Goal: Task Accomplishment & Management: Complete application form

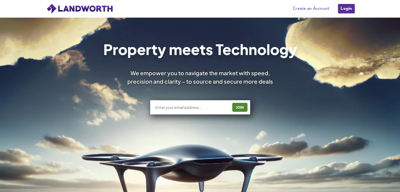
click at [220, 109] on input "text" at bounding box center [191, 107] width 73 height 5
click at [212, 104] on div "JOIN" at bounding box center [200, 107] width 100 height 14
click at [198, 107] on input "text" at bounding box center [191, 107] width 73 height 5
type input "[EMAIL_ADDRESS][DOMAIN_NAME]"
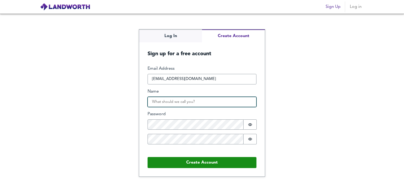
click at [191, 104] on input "Name" at bounding box center [201, 102] width 109 height 11
type input "Azhaan"
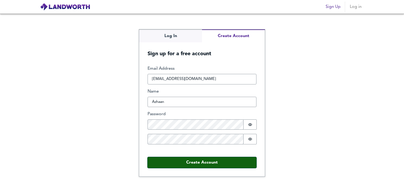
click at [217, 164] on button "Create Account" at bounding box center [201, 162] width 109 height 11
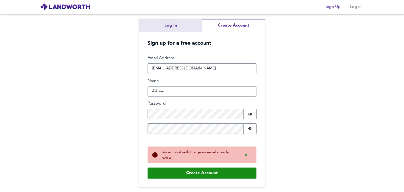
click at [175, 24] on div "Log In Create Account Sign up for a free account Email Address [EMAIL_ADDRESS][…" at bounding box center [202, 103] width 404 height 178
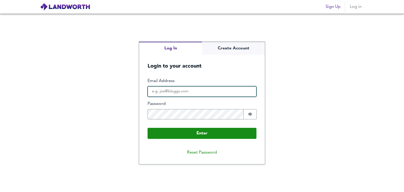
click at [201, 91] on input "Email Address" at bounding box center [201, 91] width 109 height 11
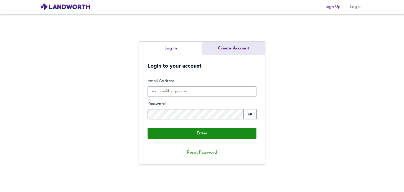
click at [232, 48] on div "Log In Create Account Login to your account Enter Email Address Password Passwo…" at bounding box center [202, 103] width 126 height 122
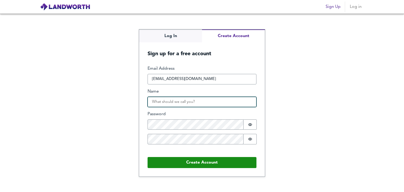
click at [186, 104] on input "Name" at bounding box center [201, 102] width 109 height 11
type input "Azhaan"
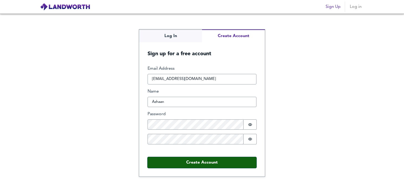
click at [224, 162] on button "Create Account" at bounding box center [201, 162] width 109 height 11
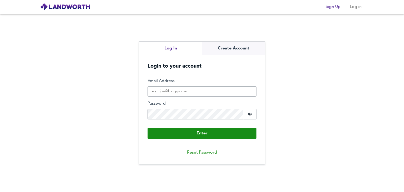
click at [176, 27] on div "Log In Create Account Login to your account Enter Email Address Password Passwo…" at bounding box center [202, 103] width 404 height 178
